Goal: Find specific page/section: Find specific page/section

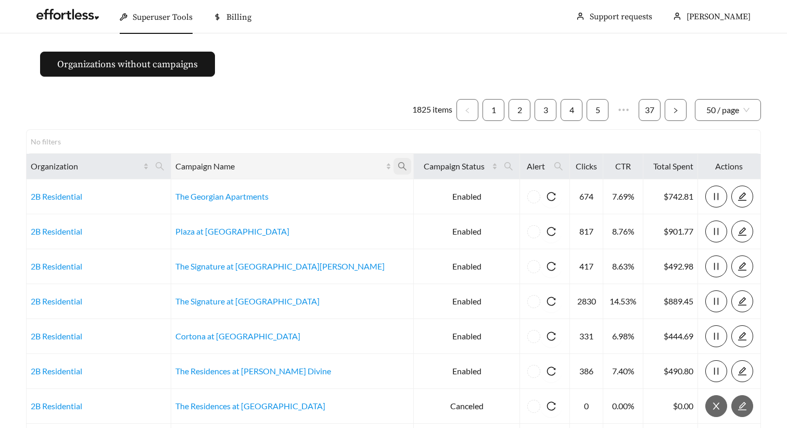
click at [398, 169] on icon "search" at bounding box center [402, 165] width 9 height 9
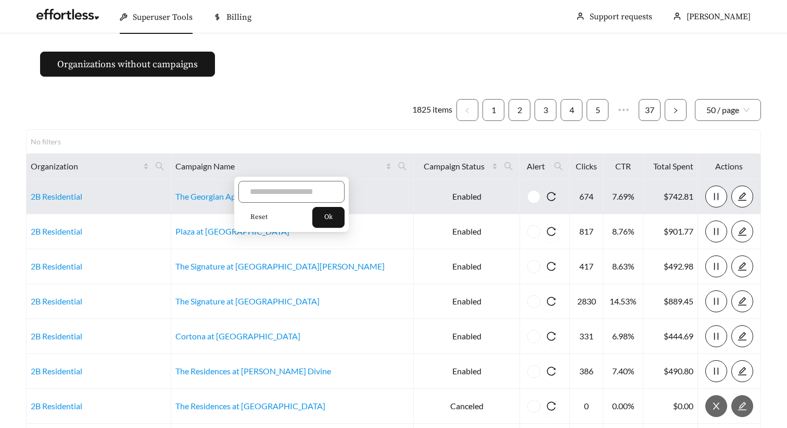
click at [294, 197] on td "The Georgian Apartments" at bounding box center [292, 196] width 243 height 35
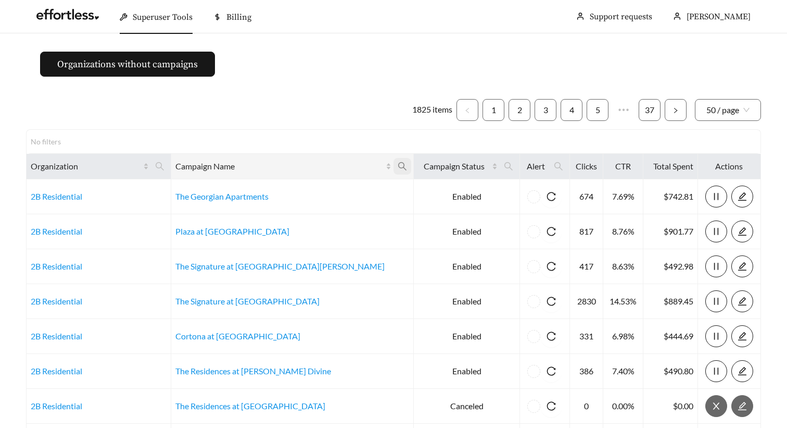
click at [398, 165] on icon "search" at bounding box center [402, 165] width 9 height 9
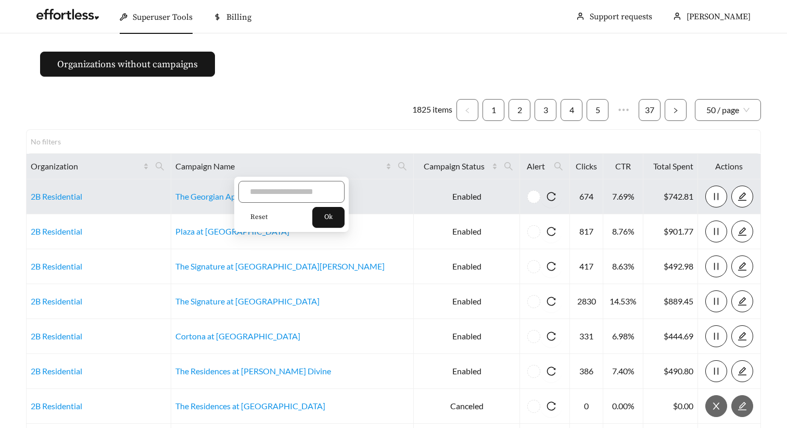
click at [311, 190] on td "The Georgian Apartments" at bounding box center [292, 196] width 243 height 35
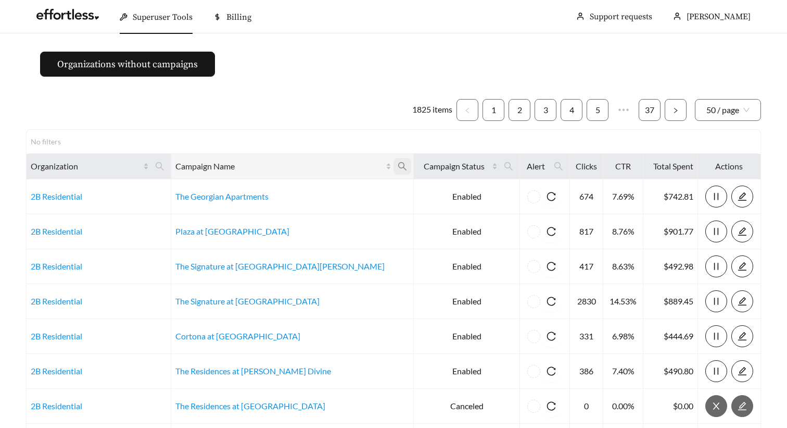
click at [398, 163] on icon "search" at bounding box center [402, 165] width 9 height 9
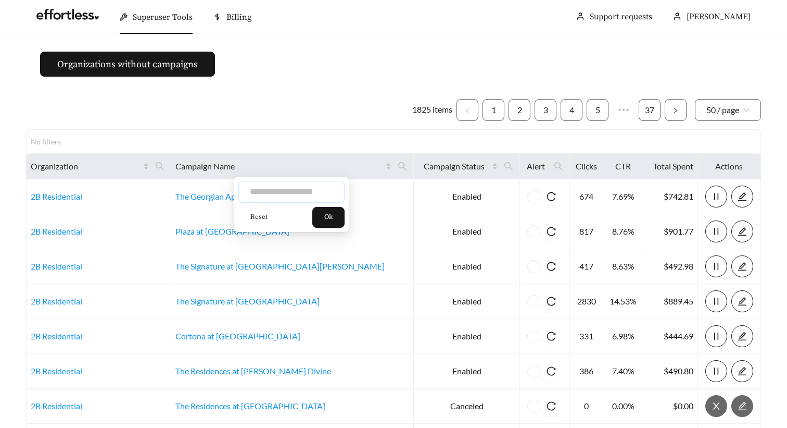
click at [259, 191] on input "text" at bounding box center [292, 192] width 106 height 22
type input "*****"
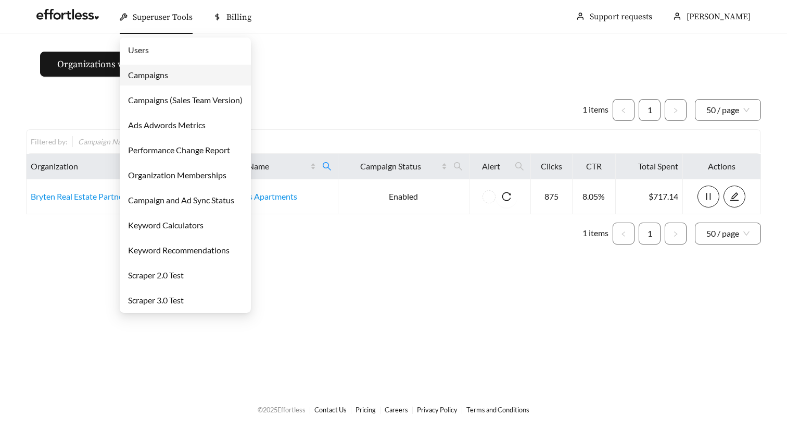
click at [161, 78] on link "Campaigns" at bounding box center [148, 75] width 40 height 10
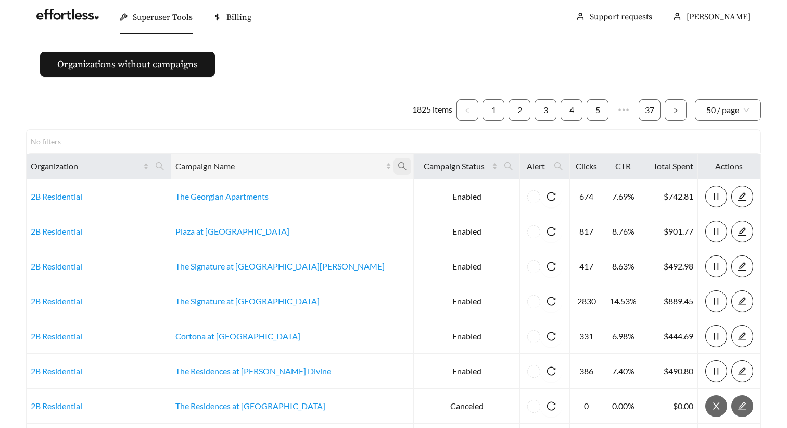
click at [394, 166] on span at bounding box center [403, 166] width 18 height 17
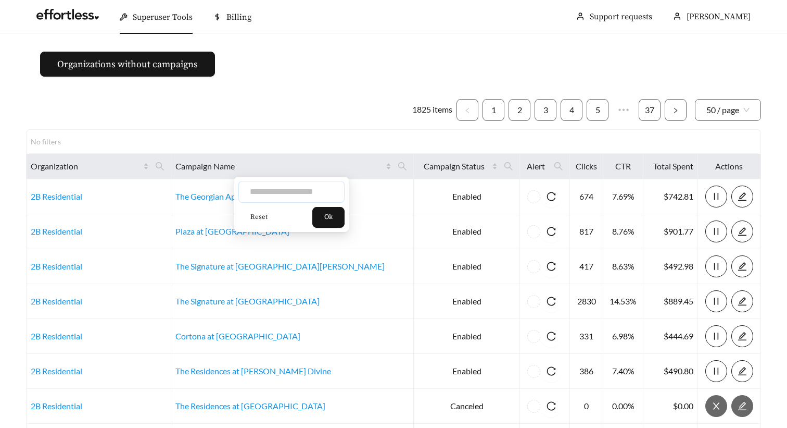
click at [281, 197] on input "text" at bounding box center [292, 192] width 106 height 22
type input "*********"
